Goal: Complete application form

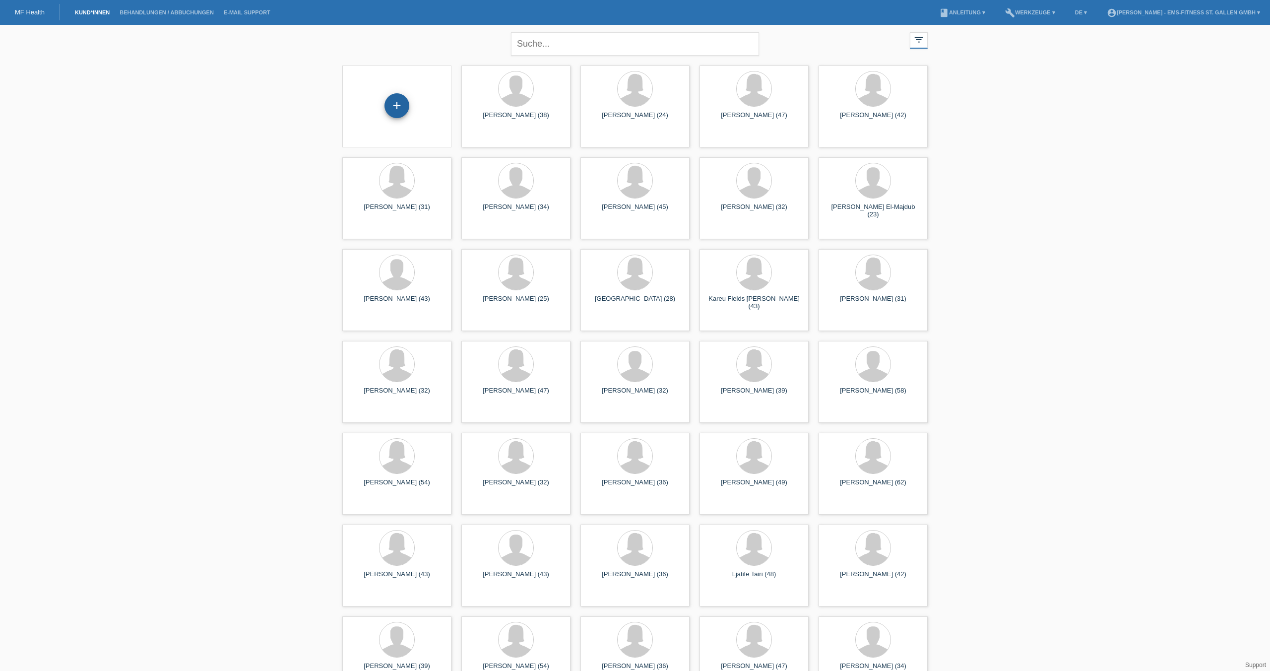
click at [402, 107] on div "+" at bounding box center [397, 105] width 25 height 25
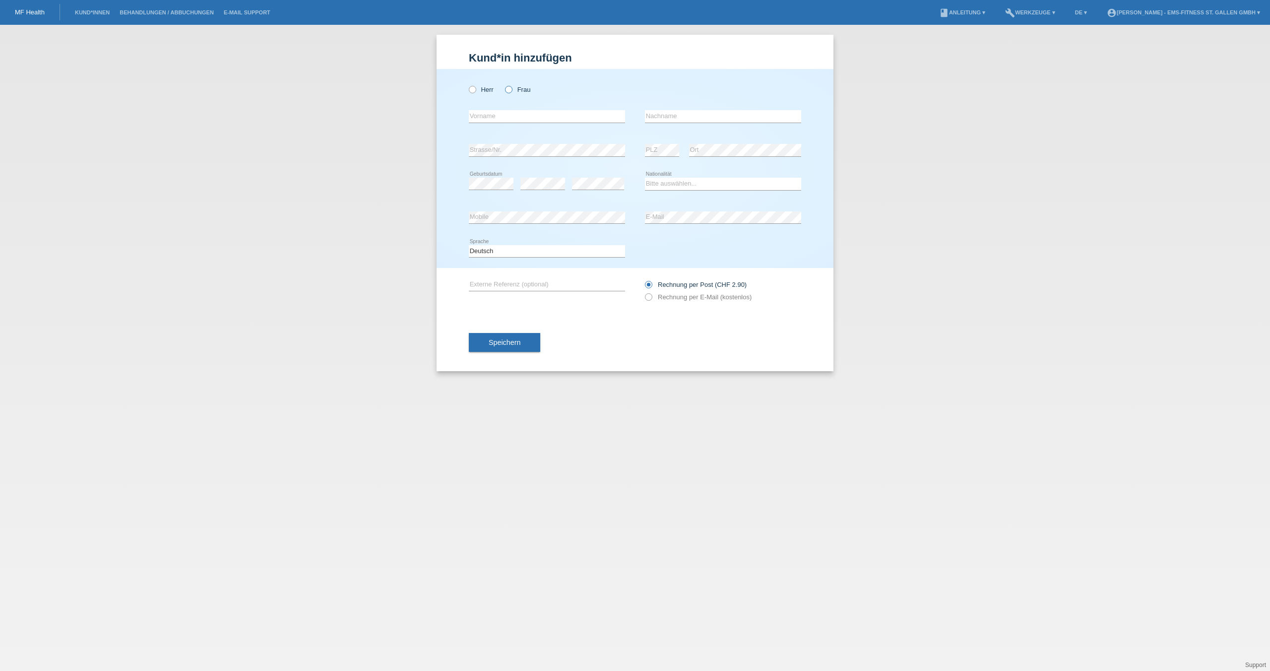
click at [504, 84] on icon at bounding box center [504, 84] width 0 height 0
click at [511, 89] on input "Frau" at bounding box center [508, 89] width 6 height 6
radio input "true"
click at [501, 117] on input "text" at bounding box center [547, 116] width 156 height 12
type input "Gülün"
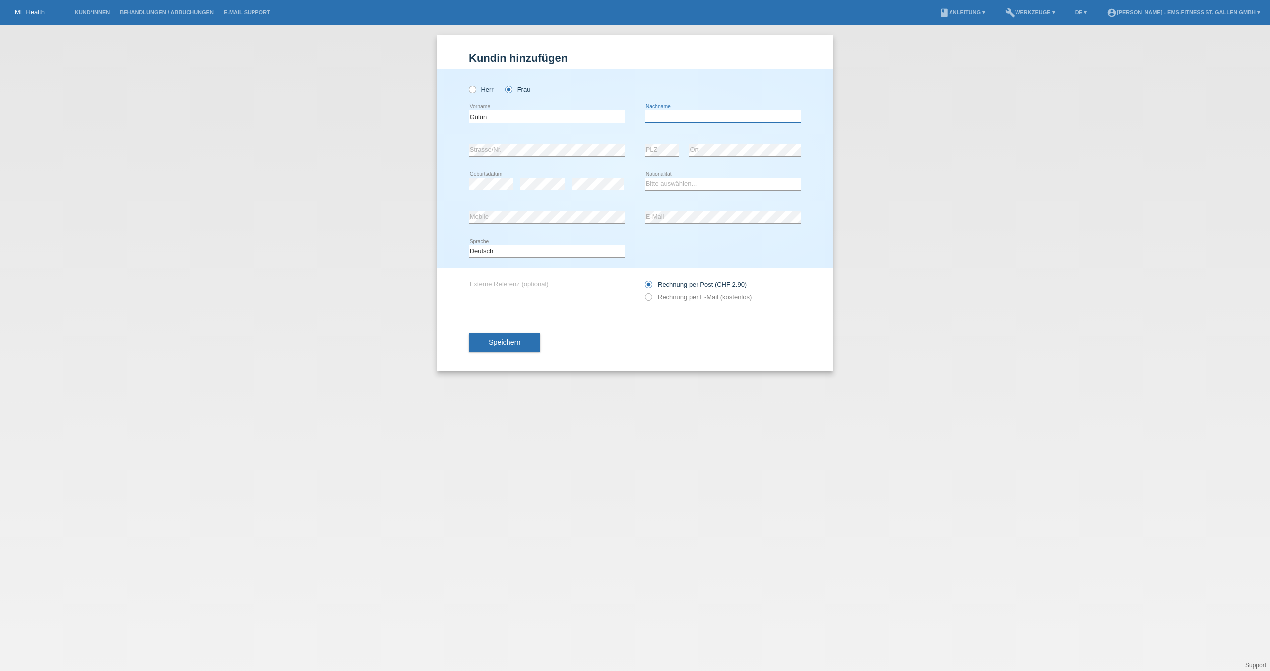
click at [670, 119] on input "text" at bounding box center [723, 116] width 156 height 12
type input "Setirekli"
click at [682, 183] on select "Bitte auswählen... Schweiz Deutschland Liechtenstein Österreich ------------ Af…" at bounding box center [723, 184] width 156 height 12
select select "CH"
click at [511, 343] on span "Speichern" at bounding box center [505, 342] width 32 height 8
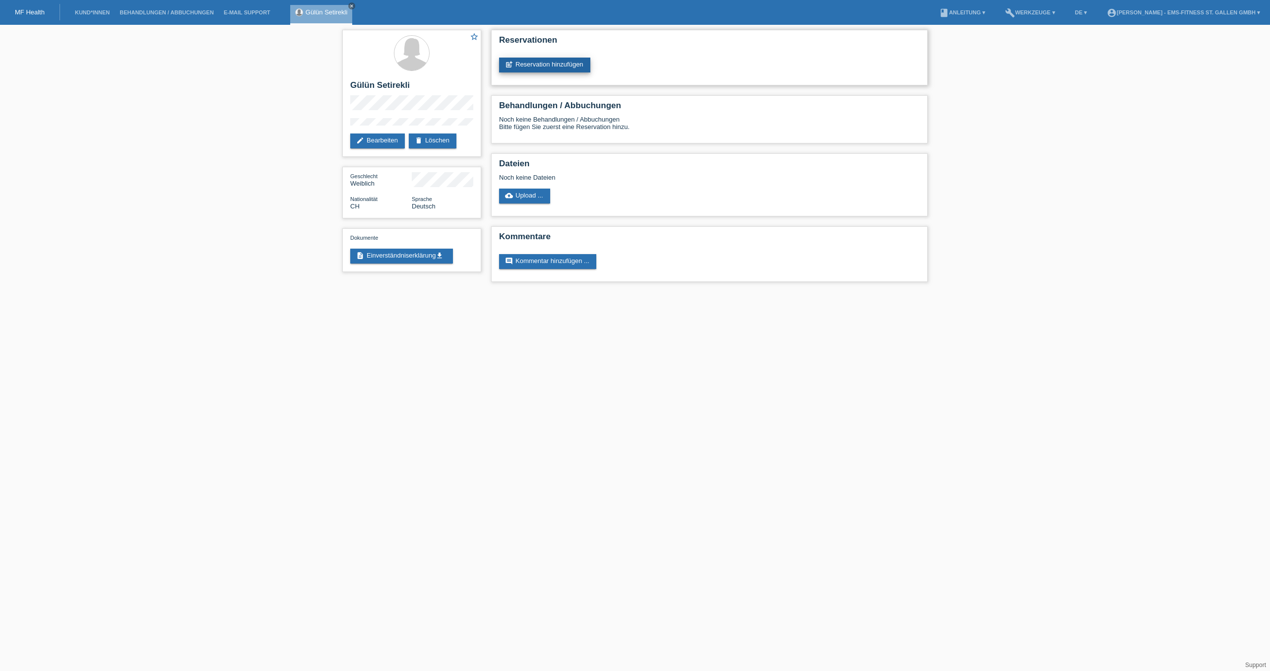
click at [568, 67] on link "post_add Reservation hinzufügen" at bounding box center [544, 65] width 91 height 15
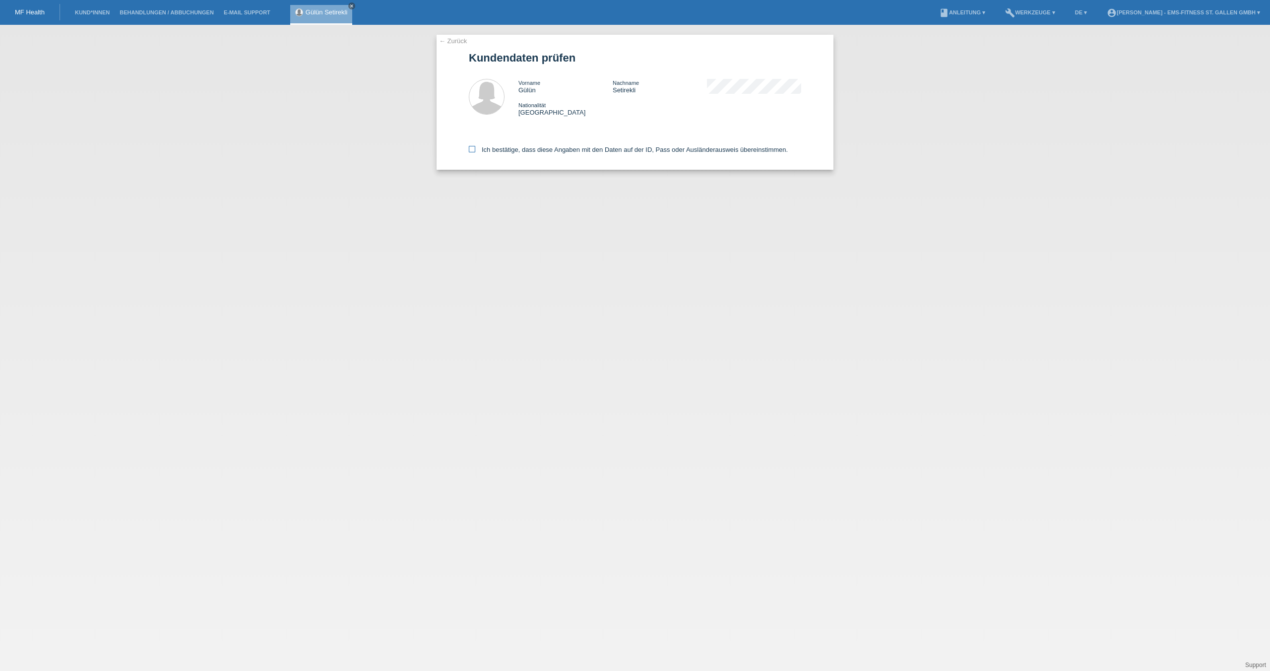
click at [494, 149] on label "Ich bestätige, dass diese Angaben mit den Daten auf der ID, Pass oder Ausländer…" at bounding box center [628, 149] width 319 height 7
click at [475, 149] on input "Ich bestätige, dass diese Angaben mit den Daten auf der ID, Pass oder Ausländer…" at bounding box center [472, 149] width 6 height 6
checkbox input "true"
